Goal: Information Seeking & Learning: Learn about a topic

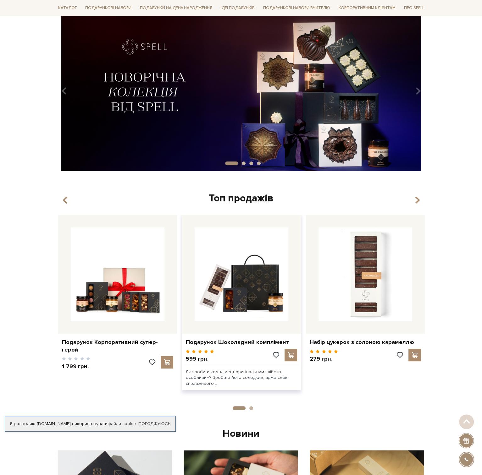
scroll to position [94, 0]
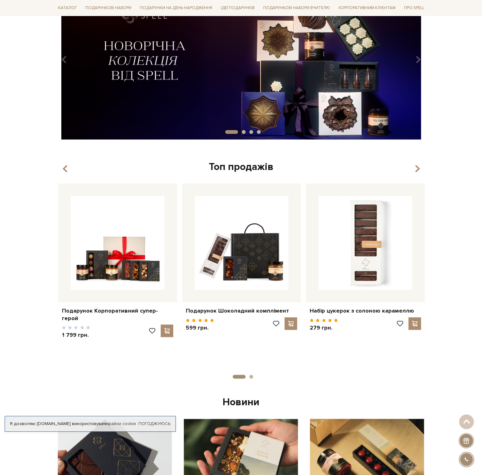
click at [421, 169] on div "Топ продажів" at bounding box center [241, 167] width 371 height 13
click at [417, 169] on icon "button" at bounding box center [416, 169] width 5 height 11
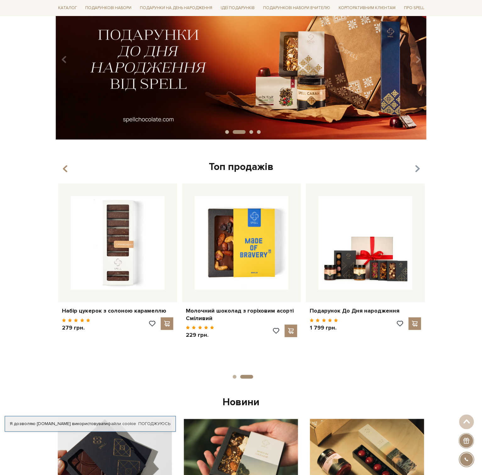
click at [417, 169] on icon "button" at bounding box center [416, 169] width 5 height 11
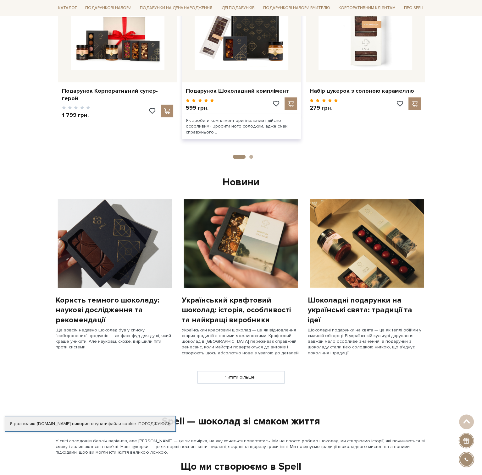
scroll to position [0, 0]
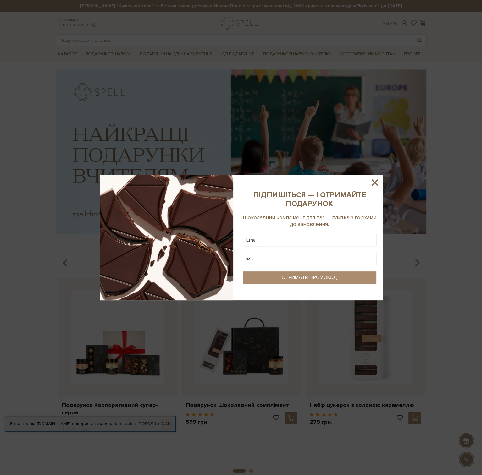
click at [377, 184] on icon at bounding box center [375, 182] width 11 height 11
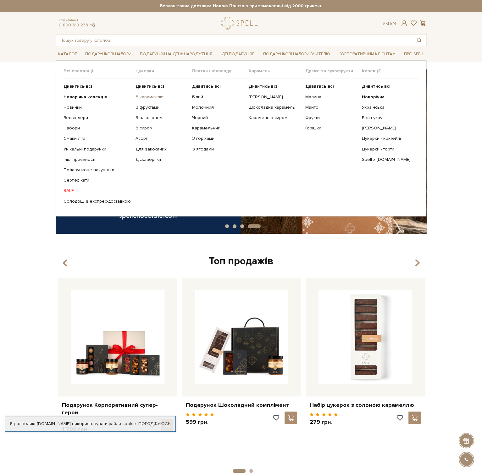
click at [142, 96] on link "З карамеллю" at bounding box center [162, 97] width 52 height 6
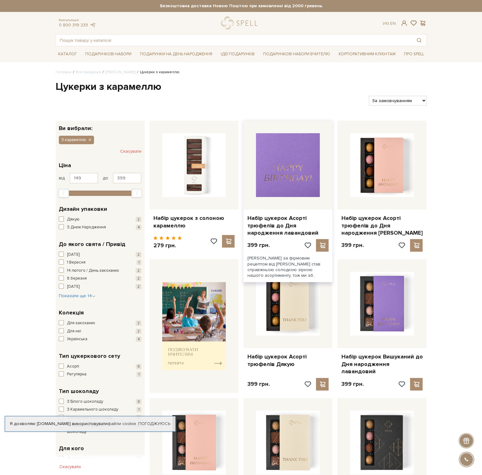
click at [282, 185] on img at bounding box center [288, 165] width 64 height 64
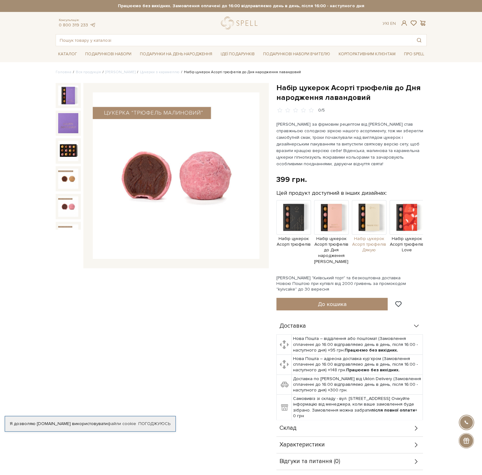
click at [354, 218] on img at bounding box center [369, 217] width 35 height 35
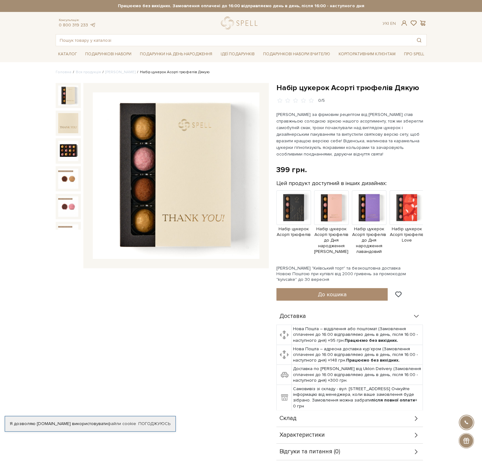
click at [210, 181] on img at bounding box center [176, 175] width 167 height 167
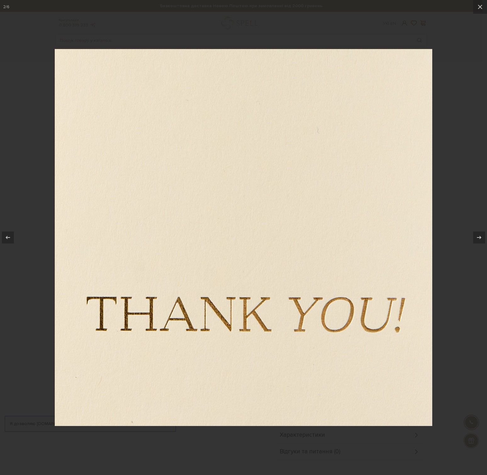
click at [401, 270] on img at bounding box center [243, 237] width 377 height 377
click at [482, 320] on div at bounding box center [243, 237] width 487 height 475
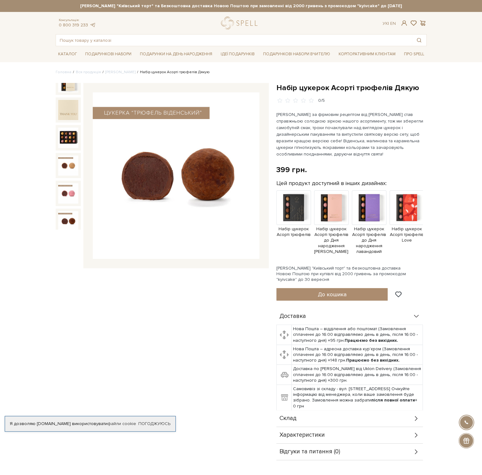
scroll to position [31, 0]
